Goal: Information Seeking & Learning: Understand process/instructions

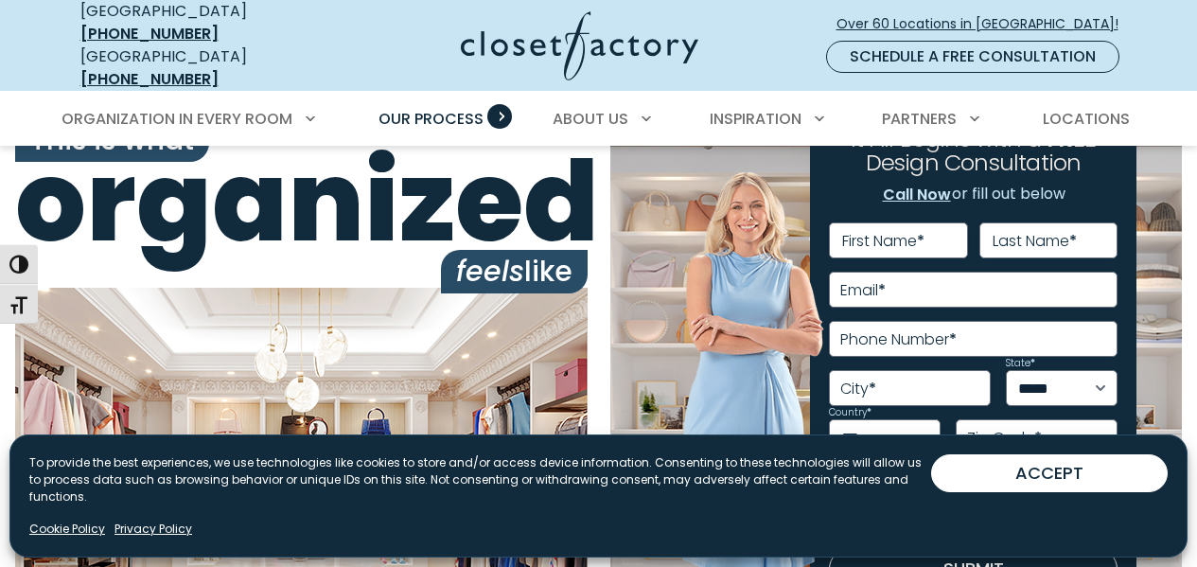
click at [427, 114] on span "Our Process" at bounding box center [430, 119] width 105 height 22
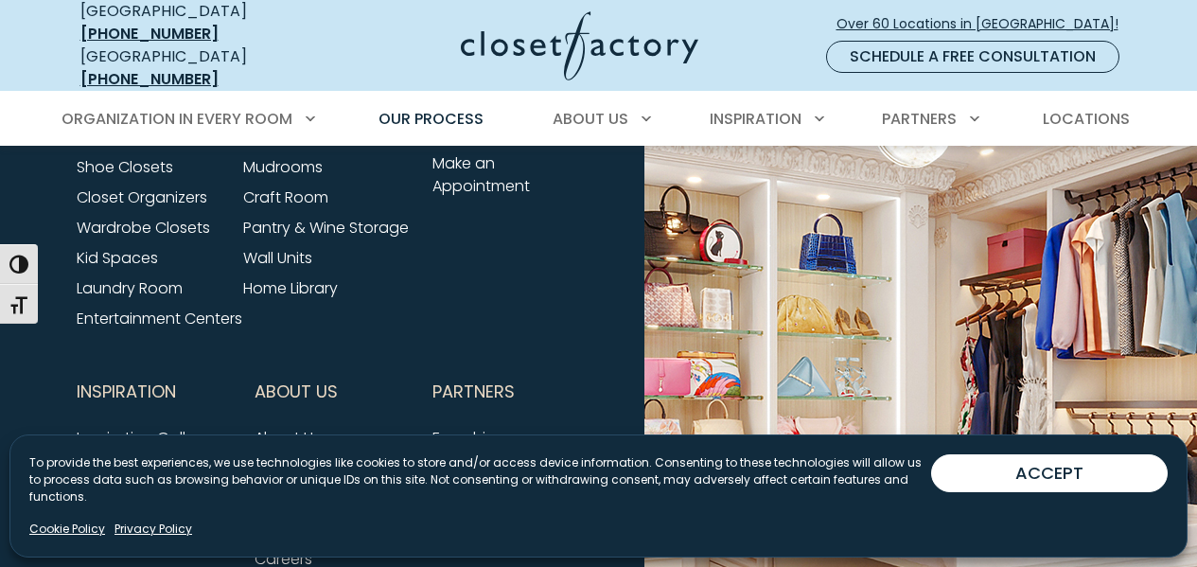
scroll to position [4783, 0]
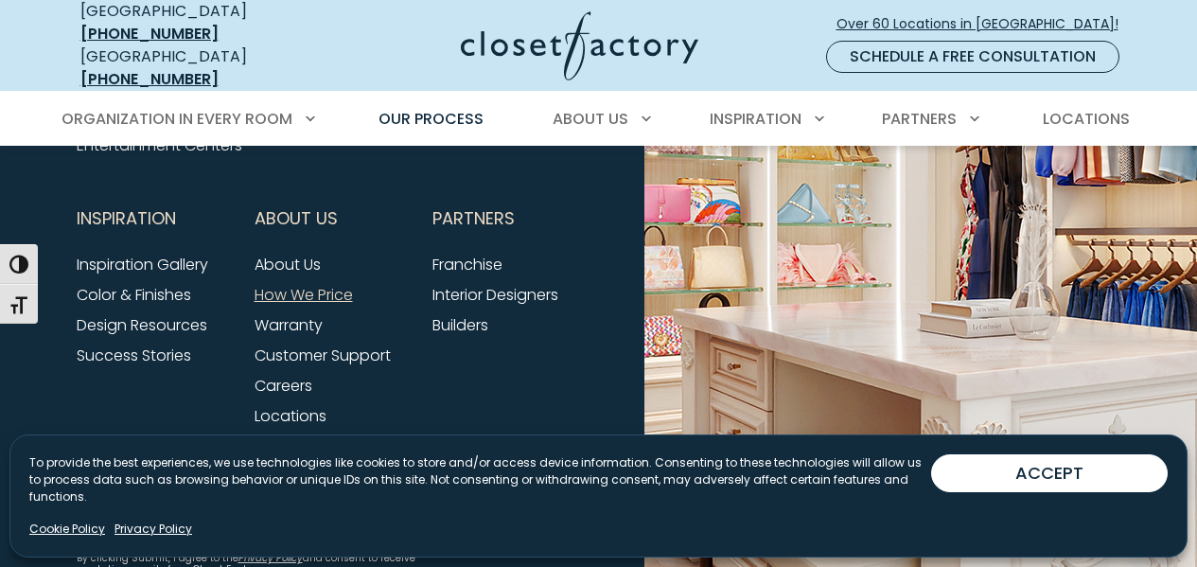
click at [343, 297] on link "How We Price" at bounding box center [304, 295] width 98 height 22
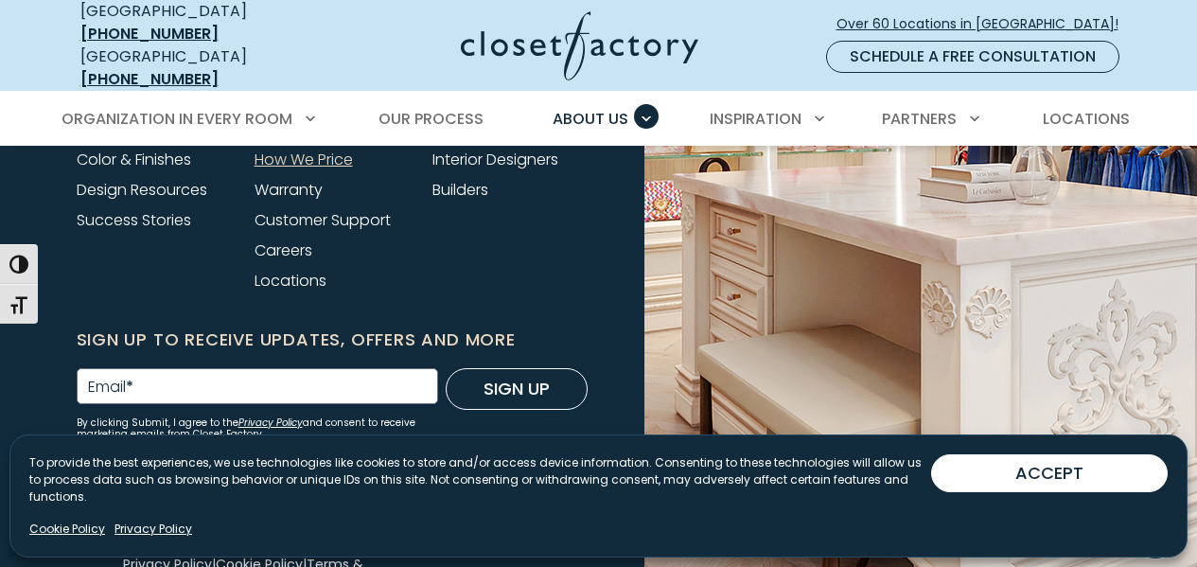
scroll to position [4186, 0]
